Goal: Task Accomplishment & Management: Use online tool/utility

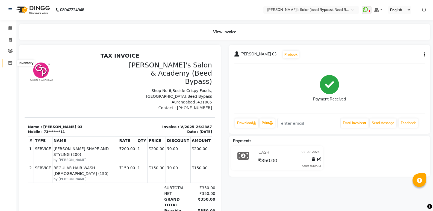
click at [10, 63] on icon at bounding box center [10, 63] width 5 height 4
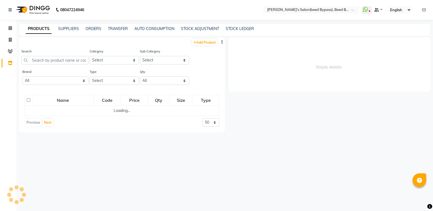
select select
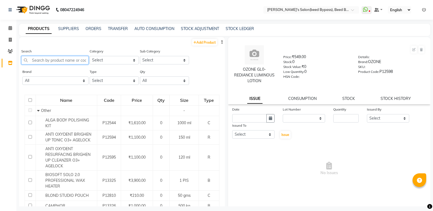
click at [64, 61] on input "text" at bounding box center [54, 60] width 67 height 8
click at [117, 27] on link "TRANSFER" at bounding box center [118, 28] width 20 height 5
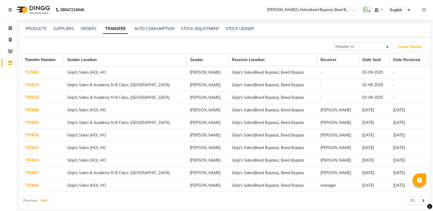
click at [29, 98] on link "TR0678" at bounding box center [32, 97] width 14 height 5
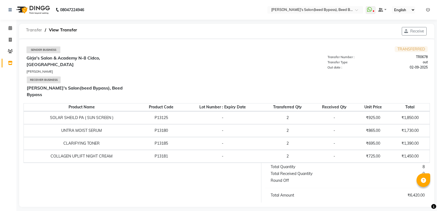
click at [35, 30] on span "Transfer" at bounding box center [34, 30] width 22 height 10
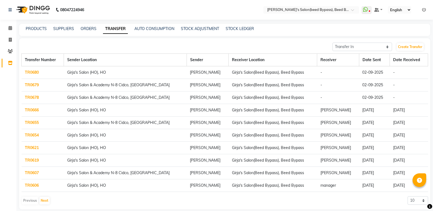
click at [33, 86] on link "TR0679" at bounding box center [32, 85] width 14 height 5
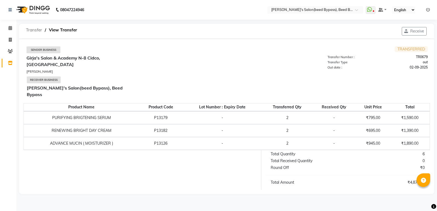
click at [39, 31] on span "Transfer" at bounding box center [34, 30] width 22 height 10
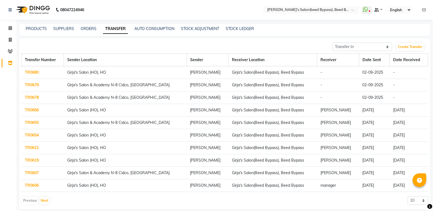
click at [32, 98] on link "TR0678" at bounding box center [32, 97] width 14 height 5
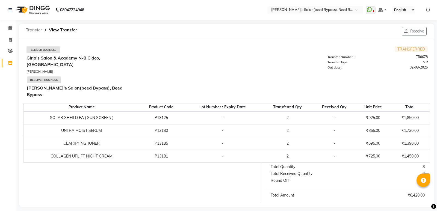
click at [30, 30] on span "Transfer" at bounding box center [34, 30] width 22 height 10
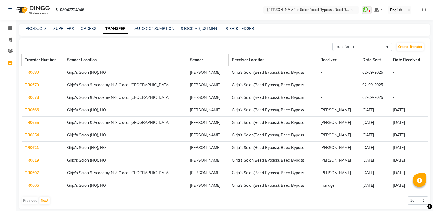
click at [86, 73] on td "Girja's Salon (HO), HO" at bounding box center [125, 72] width 123 height 13
click at [30, 71] on link "TR0680" at bounding box center [32, 72] width 14 height 5
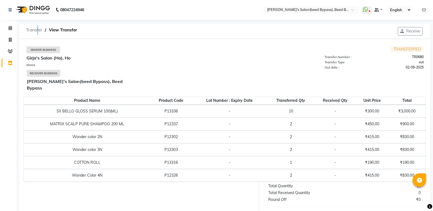
click at [36, 31] on span "Transfer" at bounding box center [34, 30] width 22 height 10
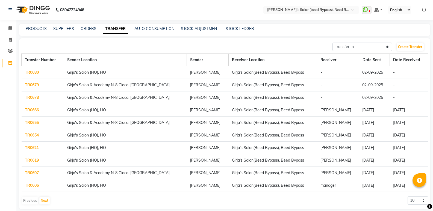
click at [117, 29] on link "TRANSFER" at bounding box center [115, 29] width 25 height 10
click at [36, 72] on link "TR0680" at bounding box center [32, 72] width 14 height 5
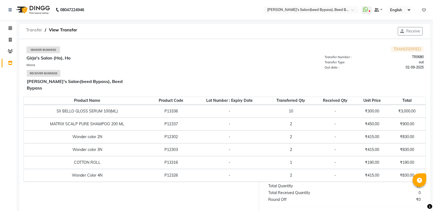
click at [28, 30] on span "Transfer" at bounding box center [34, 30] width 22 height 10
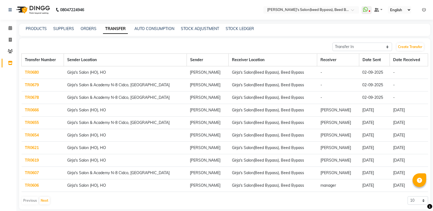
click at [32, 84] on link "TR0679" at bounding box center [32, 85] width 14 height 5
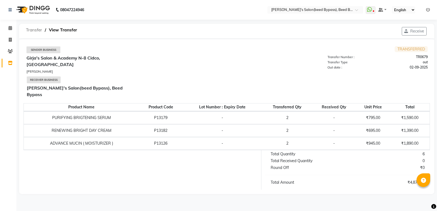
click at [35, 30] on span "Transfer" at bounding box center [34, 30] width 22 height 10
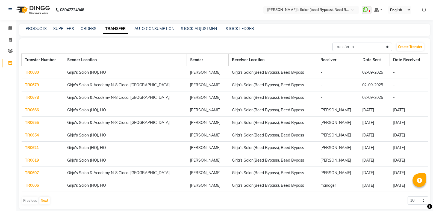
click at [30, 97] on link "TR0678" at bounding box center [32, 97] width 14 height 5
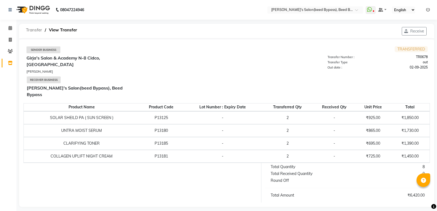
click at [33, 29] on span "Transfer" at bounding box center [34, 30] width 22 height 10
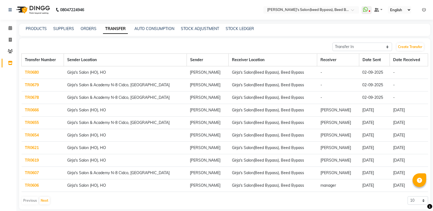
click at [33, 83] on link "TR0679" at bounding box center [32, 85] width 14 height 5
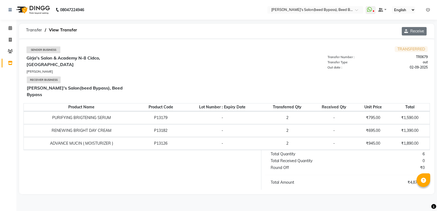
click at [419, 31] on button "Receive" at bounding box center [414, 31] width 25 height 8
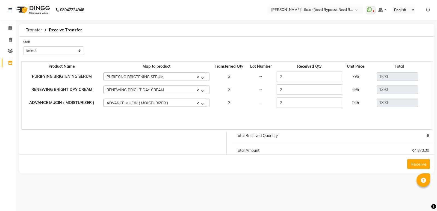
click at [414, 161] on button "Receive" at bounding box center [418, 164] width 23 height 10
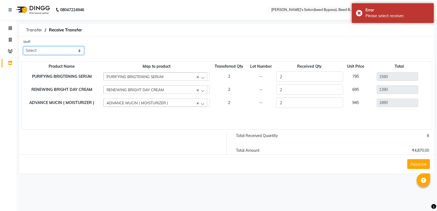
click at [74, 51] on select "Select [PERSON_NAME] manager [PERSON_NAME] V sagar [PERSON_NAME] [PERSON_NAME]" at bounding box center [53, 50] width 61 height 8
select select "24971"
click at [23, 46] on select "Select [PERSON_NAME] manager [PERSON_NAME] V sagar [PERSON_NAME] [PERSON_NAME]" at bounding box center [53, 50] width 61 height 8
click at [415, 164] on button "Receive" at bounding box center [418, 164] width 23 height 10
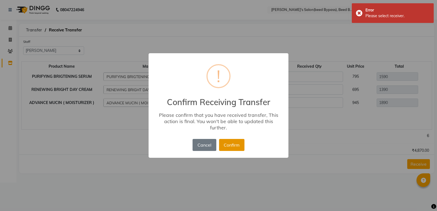
click at [228, 144] on button "Confirm" at bounding box center [231, 145] width 25 height 12
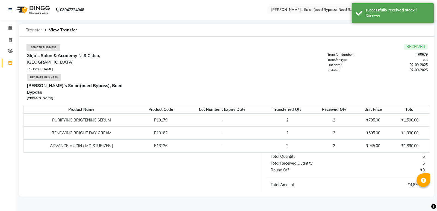
click at [32, 31] on span "Transfer" at bounding box center [34, 30] width 22 height 10
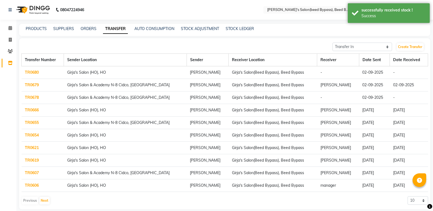
click at [31, 98] on link "TR0678" at bounding box center [32, 97] width 14 height 5
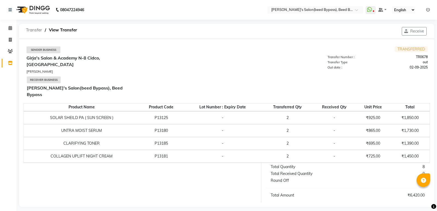
click at [34, 31] on span "Transfer" at bounding box center [34, 30] width 22 height 10
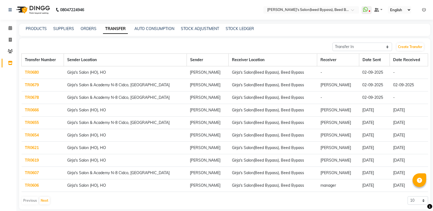
click at [33, 72] on link "TR0680" at bounding box center [32, 72] width 14 height 5
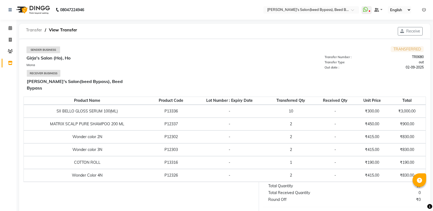
click at [39, 31] on span "Transfer" at bounding box center [34, 30] width 22 height 10
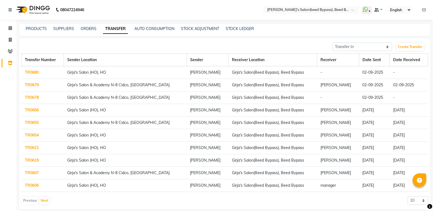
click at [34, 84] on link "TR0679" at bounding box center [32, 85] width 14 height 5
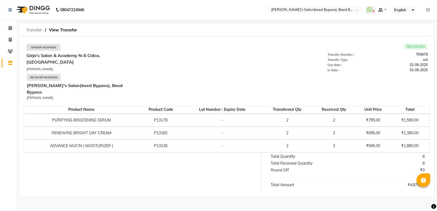
click at [35, 30] on span "Transfer" at bounding box center [34, 30] width 22 height 10
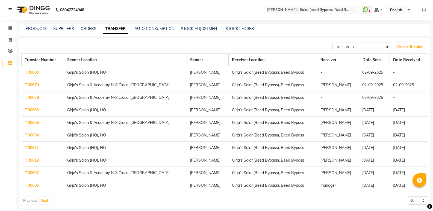
click at [30, 96] on link "TR0678" at bounding box center [32, 97] width 14 height 5
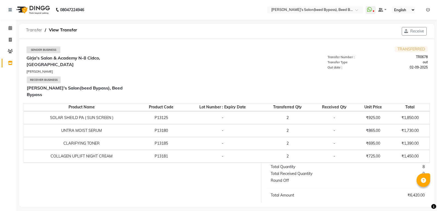
click at [31, 31] on span "Transfer" at bounding box center [34, 30] width 22 height 10
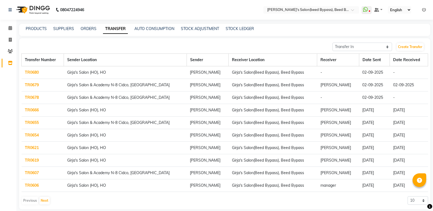
click at [34, 97] on link "TR0678" at bounding box center [32, 97] width 14 height 5
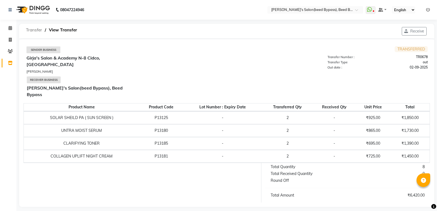
click at [32, 29] on span "Transfer" at bounding box center [34, 30] width 22 height 10
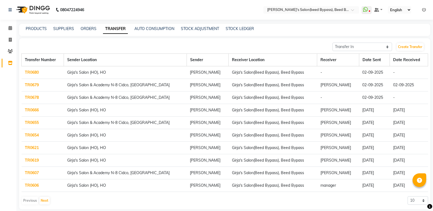
click at [25, 88] on td "TR0679" at bounding box center [43, 85] width 42 height 13
click at [33, 85] on link "TR0679" at bounding box center [32, 85] width 14 height 5
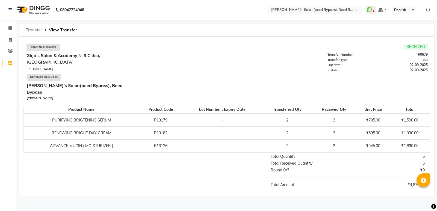
click at [34, 30] on span "Transfer" at bounding box center [34, 30] width 22 height 10
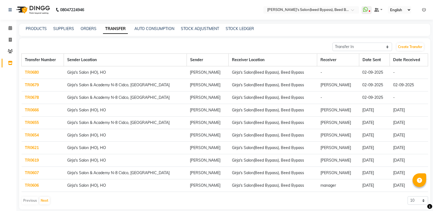
click at [30, 85] on link "TR0679" at bounding box center [32, 85] width 14 height 5
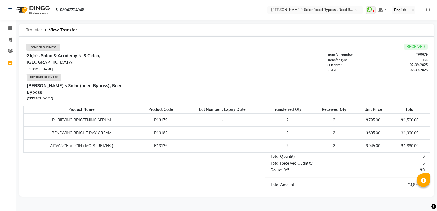
click at [31, 31] on span "Transfer" at bounding box center [34, 30] width 22 height 10
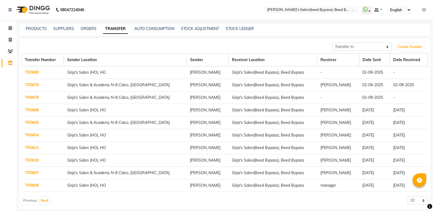
click at [34, 98] on link "TR0678" at bounding box center [32, 97] width 14 height 5
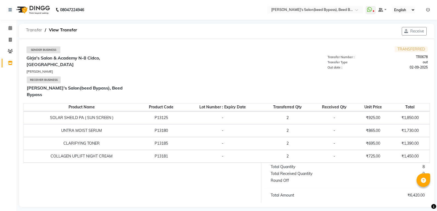
click at [32, 31] on span "Transfer" at bounding box center [34, 30] width 22 height 10
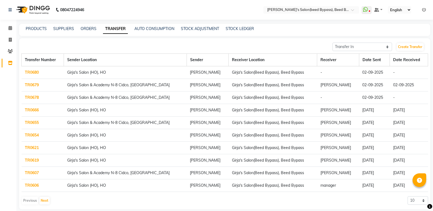
click at [29, 84] on link "TR0679" at bounding box center [32, 85] width 14 height 5
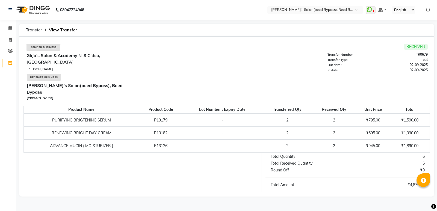
click at [409, 46] on span "RECEIVED" at bounding box center [416, 47] width 24 height 6
click at [411, 49] on span "RECEIVED" at bounding box center [416, 47] width 24 height 6
click at [411, 46] on span "RECEIVED" at bounding box center [416, 47] width 24 height 6
drag, startPoint x: 411, startPoint y: 46, endPoint x: 412, endPoint y: 49, distance: 2.7
click at [412, 49] on span "RECEIVED" at bounding box center [416, 47] width 24 height 6
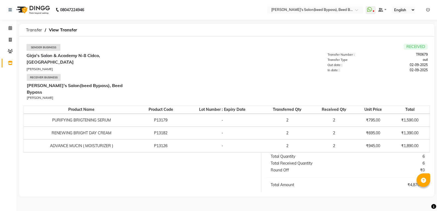
click at [410, 182] on div "₹4,870.00" at bounding box center [388, 185] width 81 height 6
click at [403, 182] on div "₹4,870.00" at bounding box center [388, 185] width 81 height 6
drag, startPoint x: 403, startPoint y: 179, endPoint x: 392, endPoint y: 175, distance: 11.3
click at [402, 182] on div "₹4,870.00" at bounding box center [388, 185] width 81 height 6
click at [36, 32] on span "Transfer" at bounding box center [34, 30] width 22 height 10
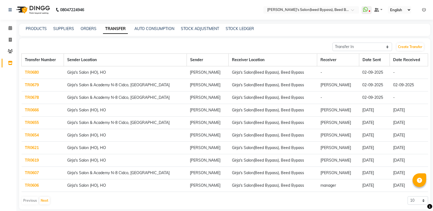
click at [30, 97] on link "TR0678" at bounding box center [32, 97] width 14 height 5
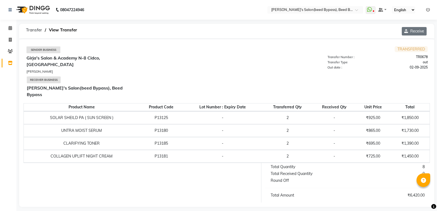
click at [408, 31] on icon "button" at bounding box center [407, 31] width 6 height 4
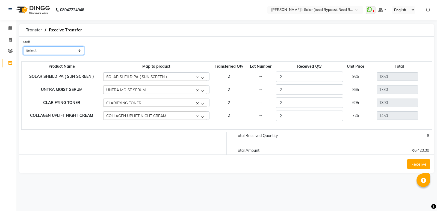
click at [70, 51] on select "Select [PERSON_NAME] manager [PERSON_NAME] V sagar [PERSON_NAME] [PERSON_NAME]" at bounding box center [53, 50] width 61 height 8
select select "24971"
click at [23, 46] on select "Select [PERSON_NAME] manager [PERSON_NAME] V sagar [PERSON_NAME] [PERSON_NAME]" at bounding box center [53, 50] width 61 height 8
click at [414, 162] on button "Receive" at bounding box center [418, 164] width 23 height 10
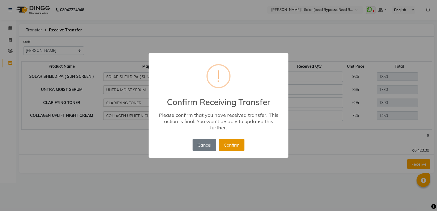
click at [238, 148] on button "Confirm" at bounding box center [231, 145] width 25 height 12
